Goal: Transaction & Acquisition: Obtain resource

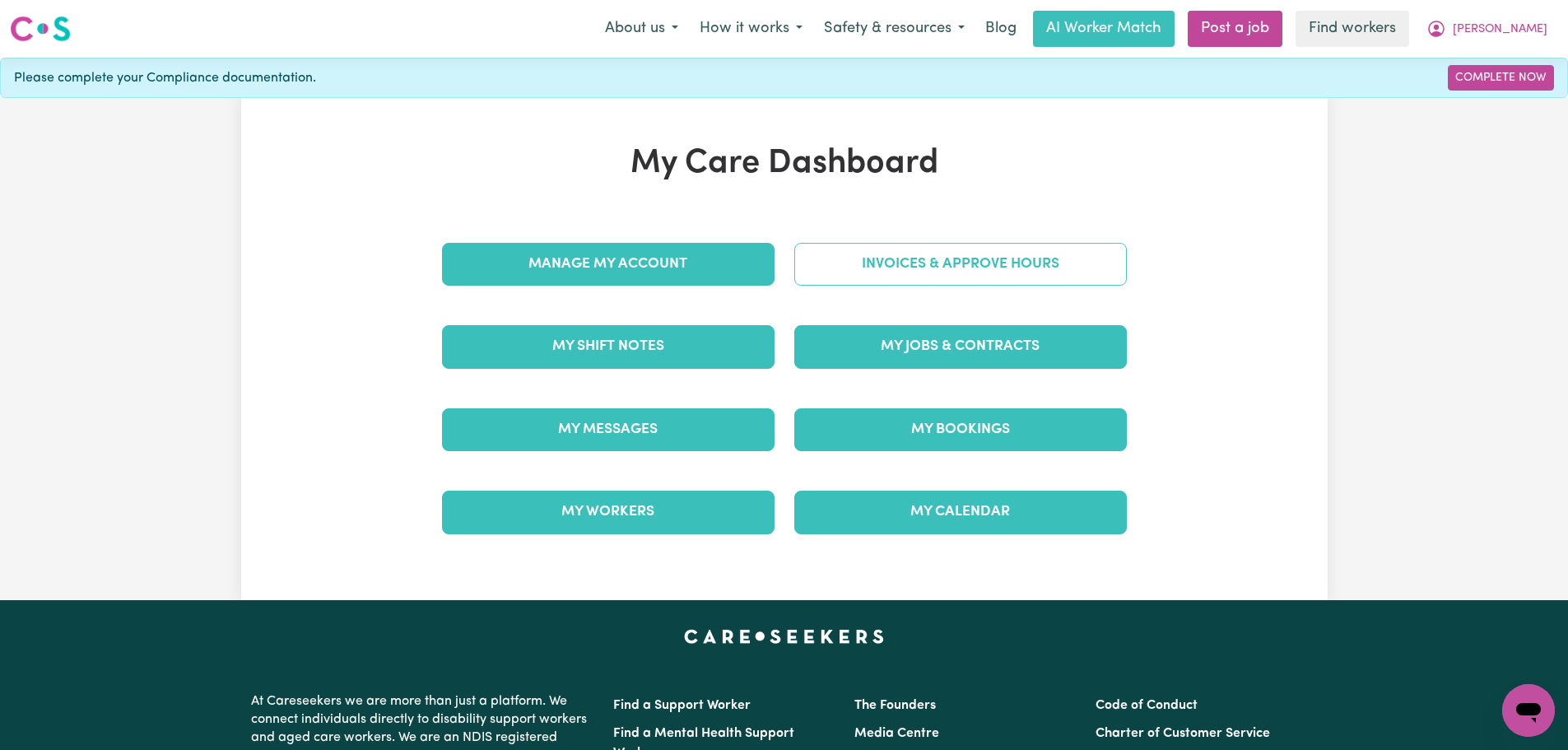
click at [886, 268] on link "Invoices & Approve Hours" at bounding box center [961, 264] width 332 height 42
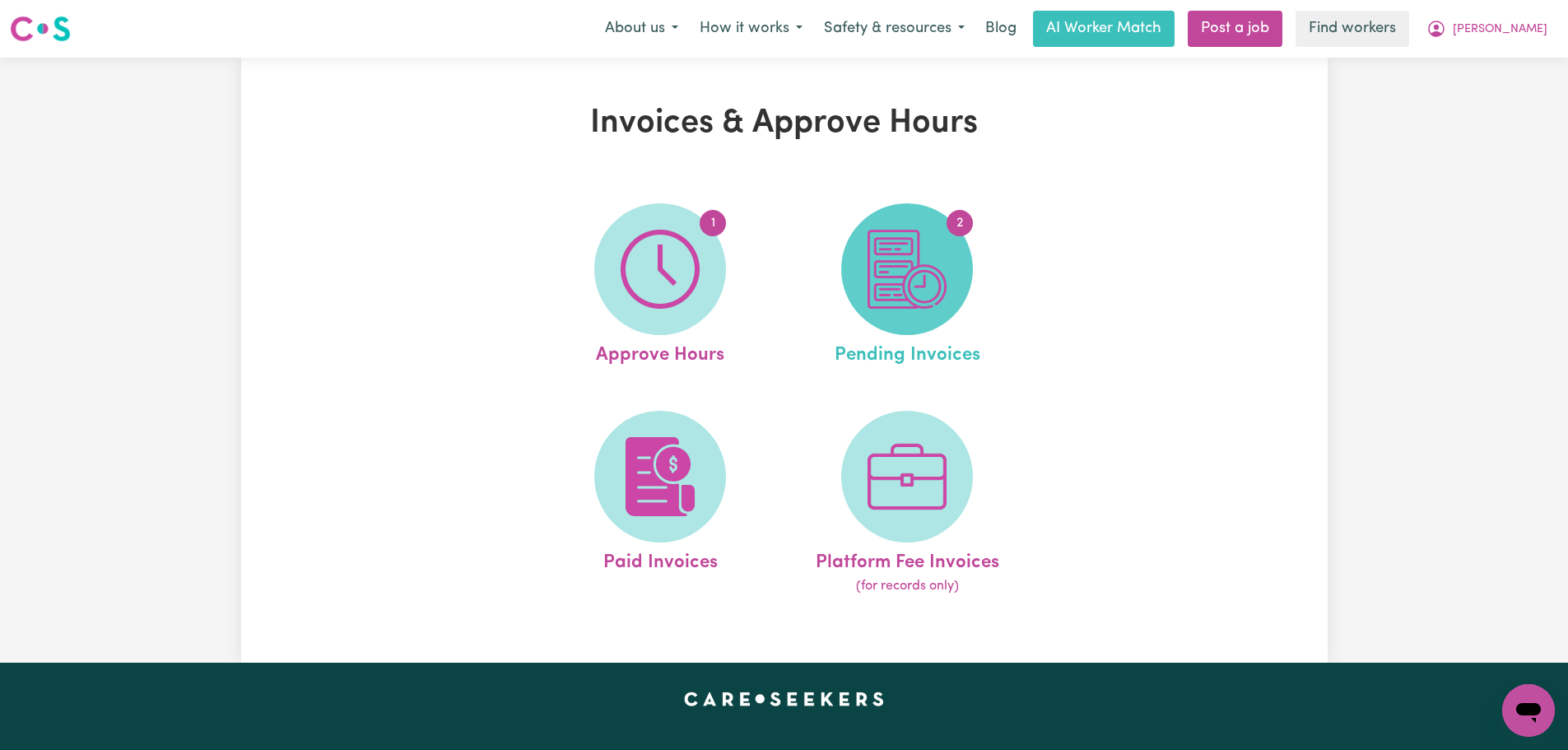
click at [925, 300] on img at bounding box center [908, 269] width 79 height 79
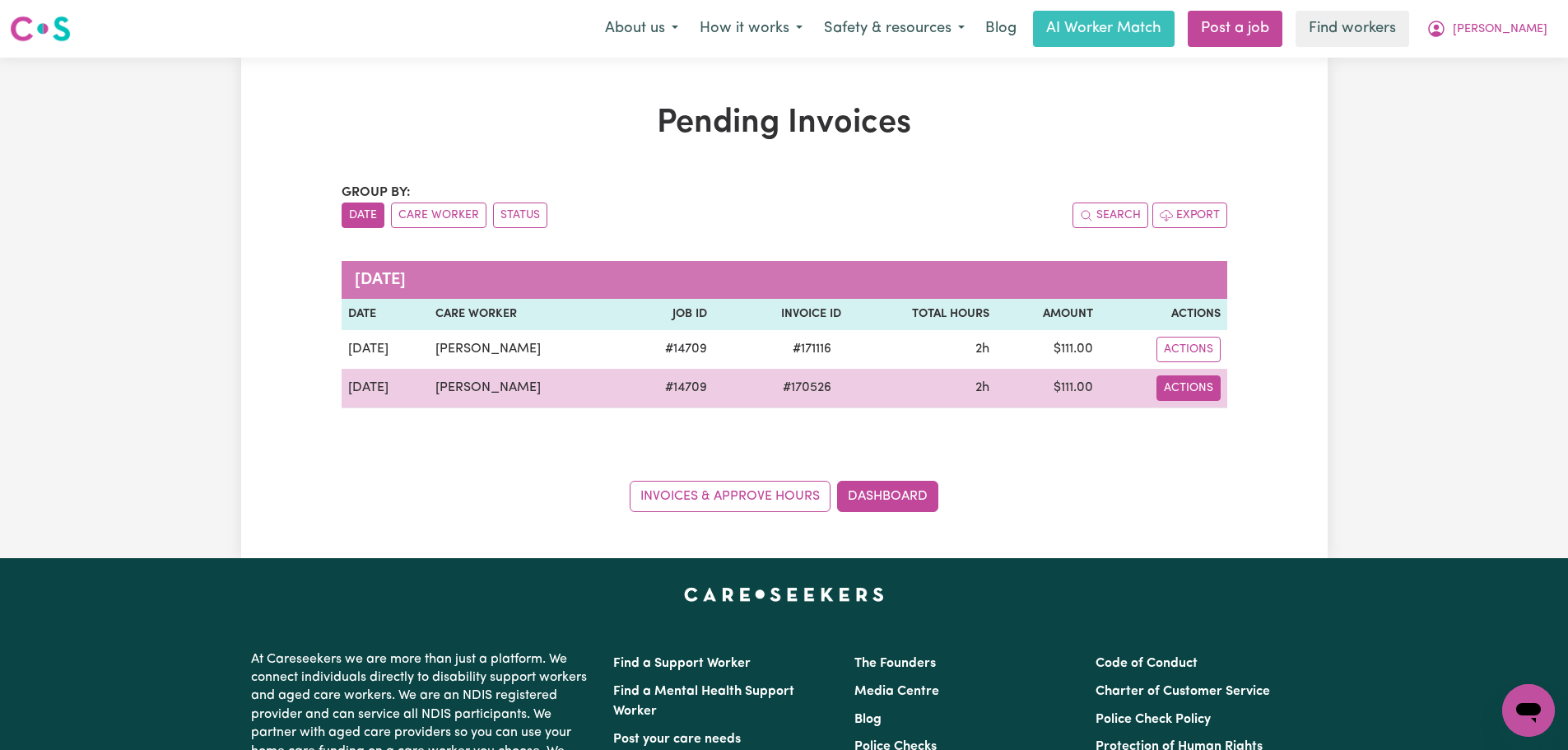
click at [1184, 362] on button "Actions" at bounding box center [1189, 349] width 65 height 25
click at [1192, 422] on link "Download Invoice" at bounding box center [1218, 427] width 151 height 33
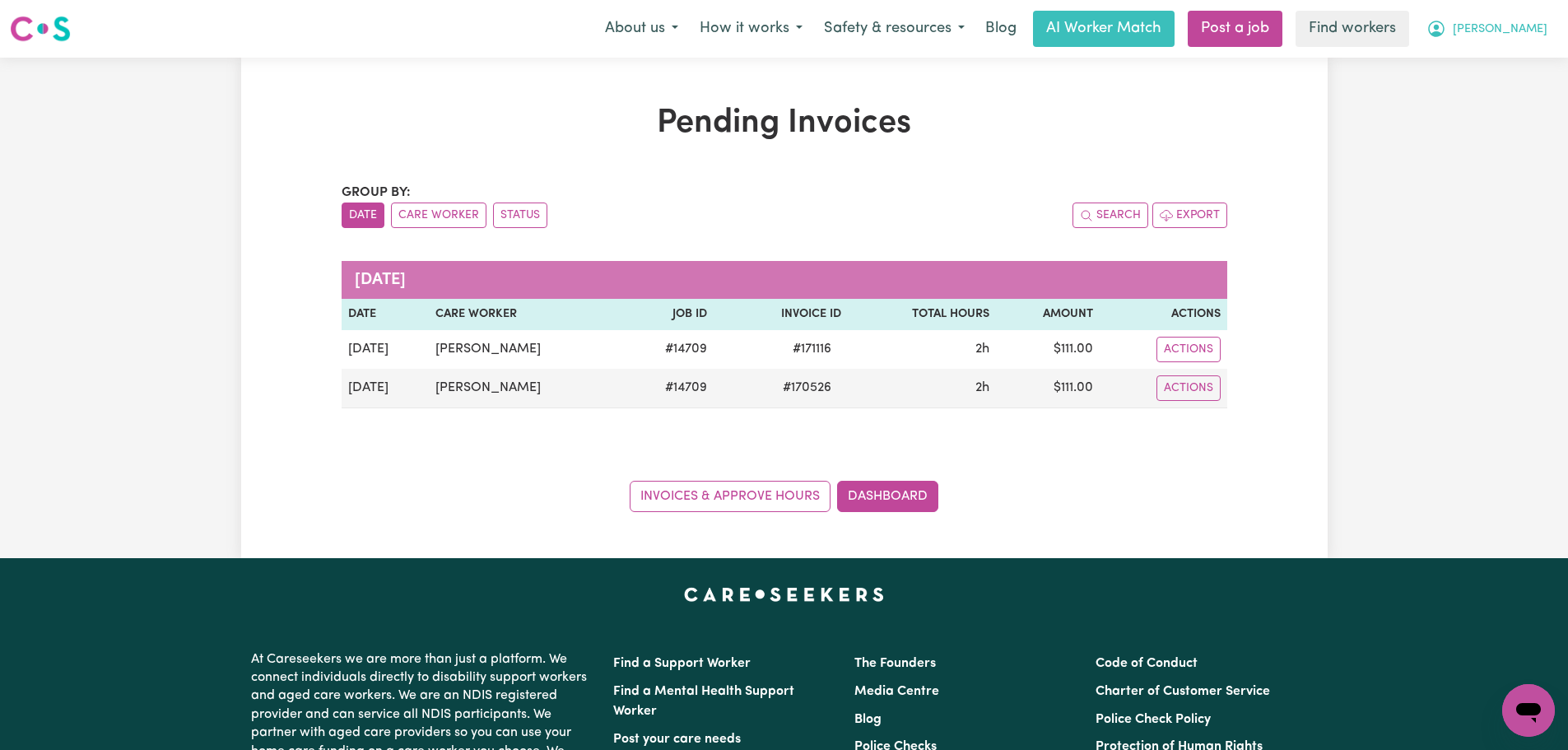
click at [1544, 42] on button "[PERSON_NAME]" at bounding box center [1488, 29] width 143 height 35
drag, startPoint x: 1544, startPoint y: 42, endPoint x: 1529, endPoint y: 98, distance: 58.0
click at [1529, 98] on link "Logout" at bounding box center [1493, 95] width 130 height 31
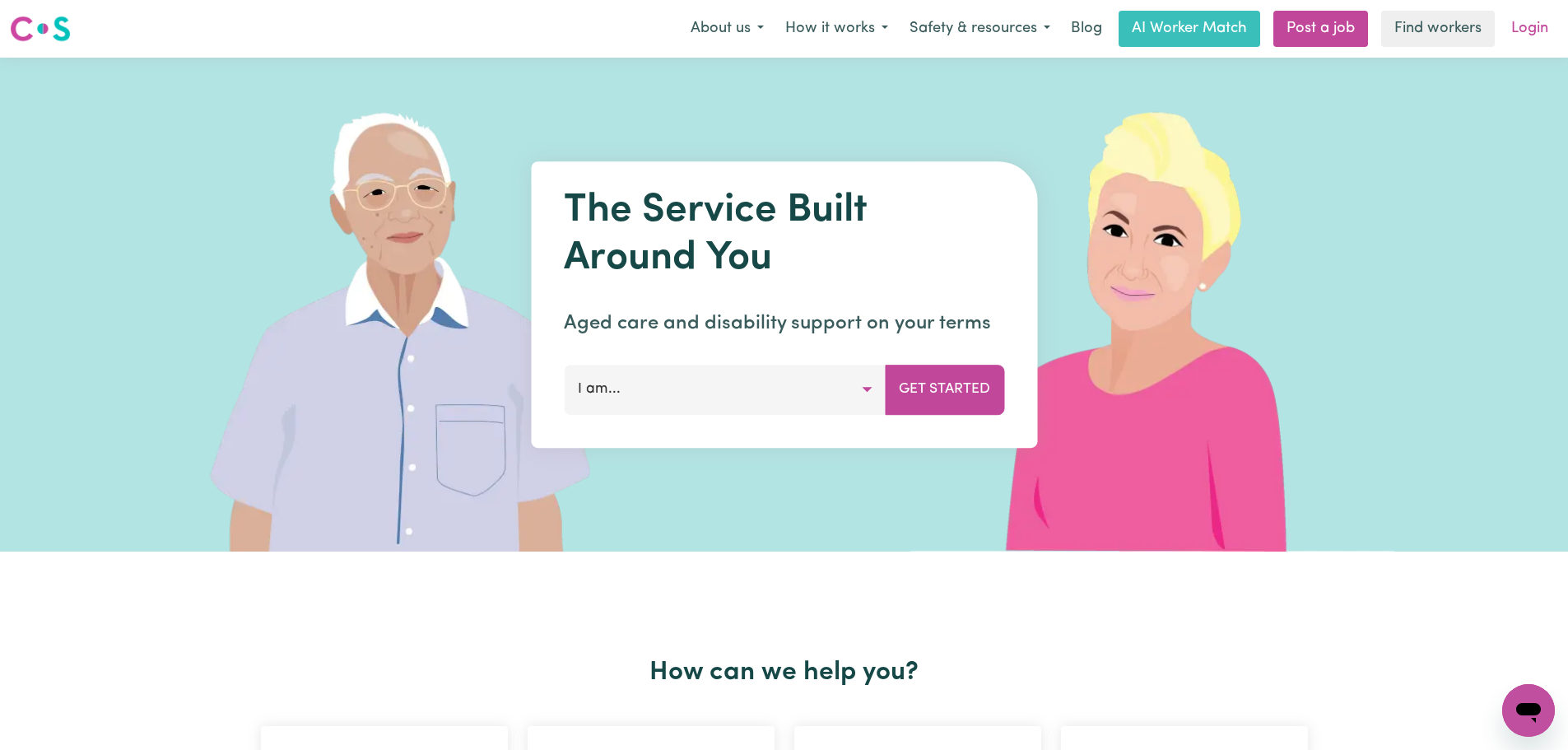
click at [1542, 20] on link "Login" at bounding box center [1529, 29] width 57 height 37
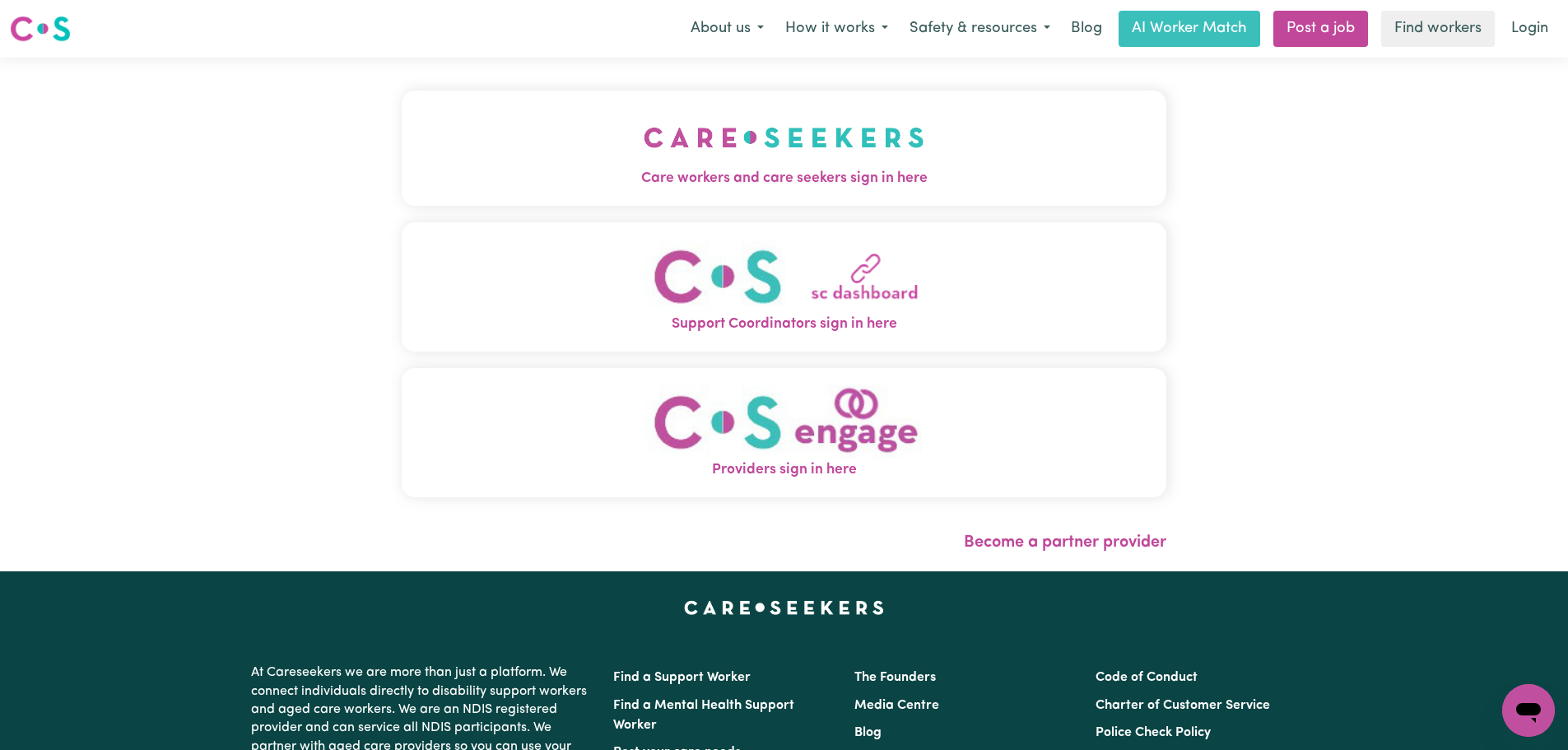
click at [718, 171] on span "Care workers and care seekers sign in here" at bounding box center [784, 179] width 765 height 21
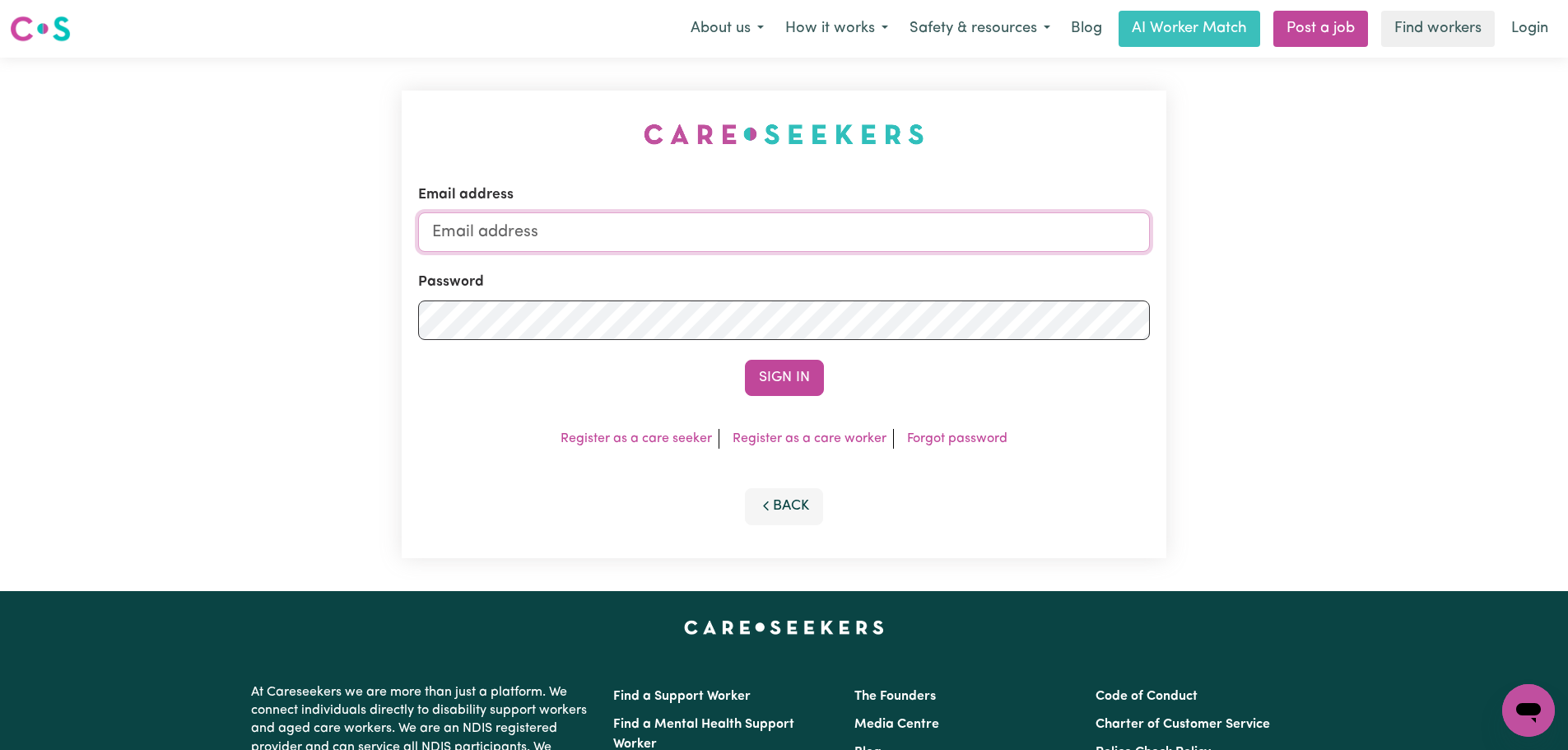
type input "[PERSON_NAME][EMAIL_ADDRESS][DOMAIN_NAME]"
click at [798, 237] on input "[PERSON_NAME][EMAIL_ADDRESS][DOMAIN_NAME]" at bounding box center [784, 232] width 732 height 40
click at [854, 383] on div "Sign In" at bounding box center [784, 378] width 732 height 37
click at [795, 377] on button "Sign In" at bounding box center [785, 378] width 79 height 37
